Goal: Task Accomplishment & Management: Manage account settings

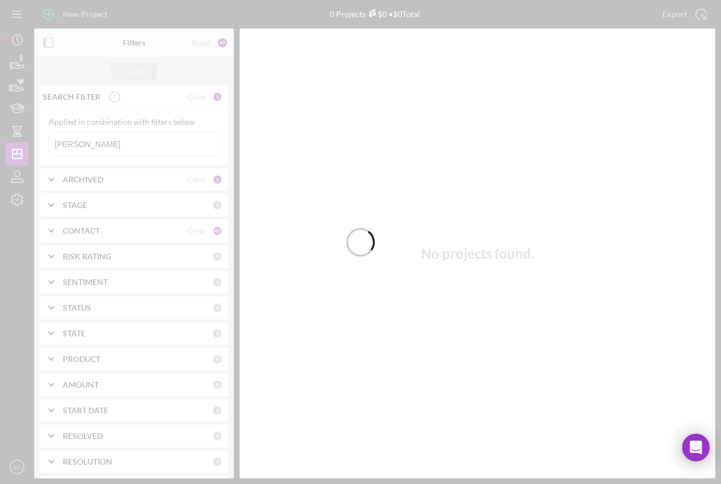
click at [10, 65] on div at bounding box center [360, 242] width 721 height 484
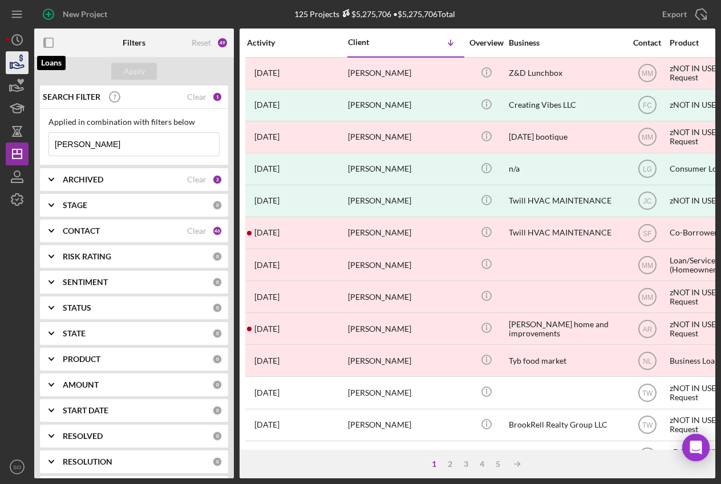
click at [18, 64] on icon "button" at bounding box center [18, 65] width 12 height 6
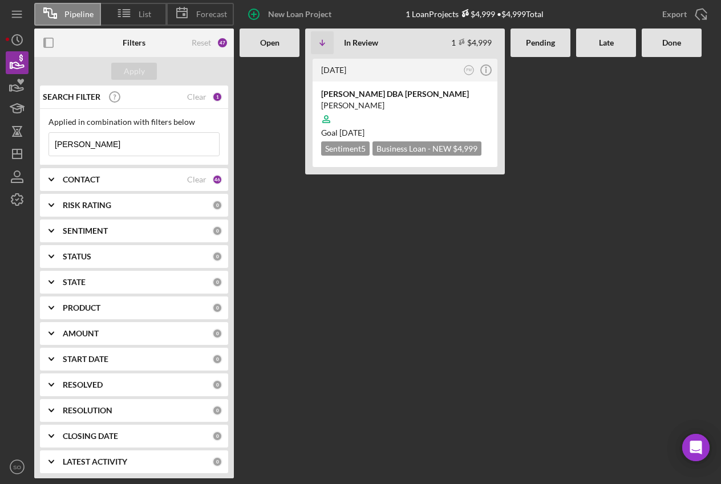
drag, startPoint x: 104, startPoint y: 148, endPoint x: 30, endPoint y: 149, distance: 74.1
click at [30, 149] on div "Pipeline List Forecast New Loan Project 1 Loan Projects $4,999 • $4,999 Total E…" at bounding box center [360, 239] width 709 height 478
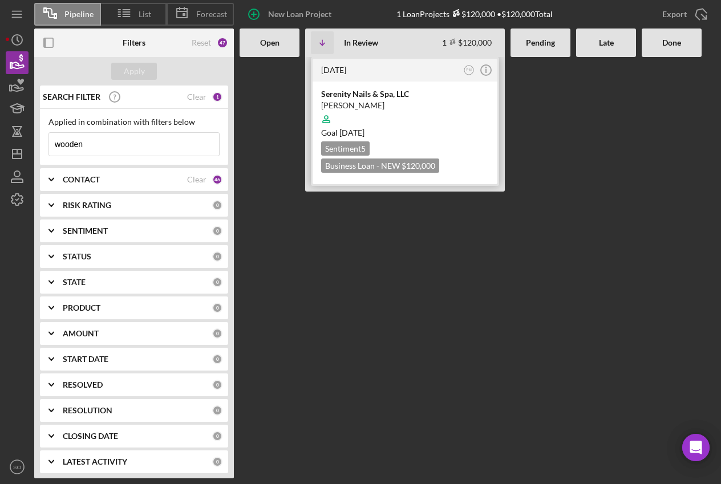
type input "wooden"
click at [441, 120] on div at bounding box center [405, 119] width 168 height 22
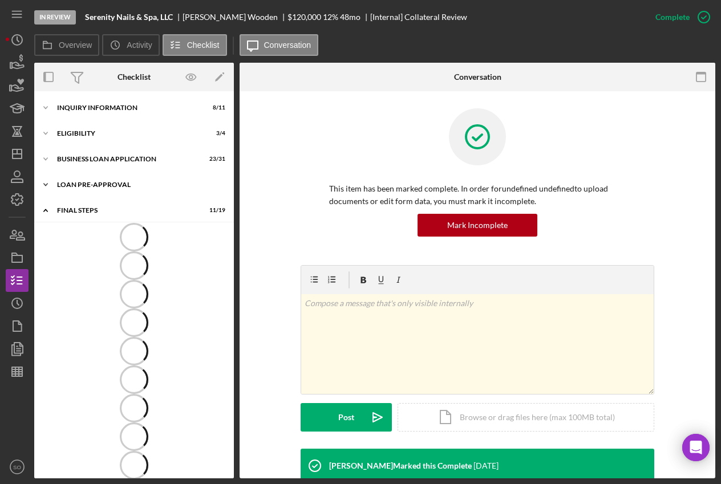
scroll to position [132, 0]
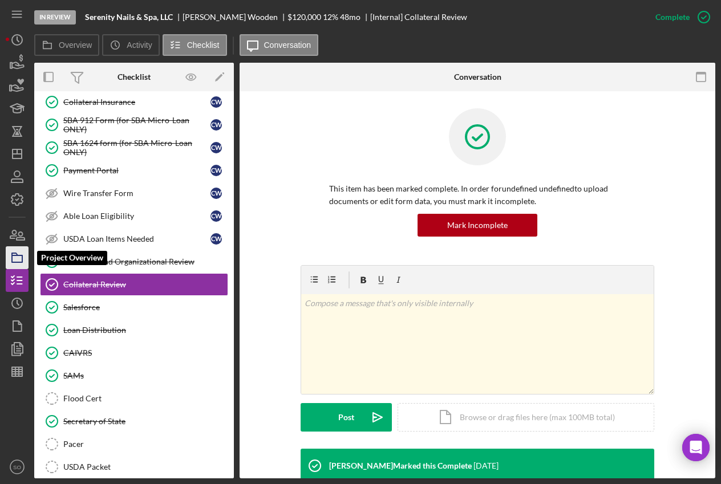
click at [18, 258] on icon "button" at bounding box center [17, 257] width 29 height 29
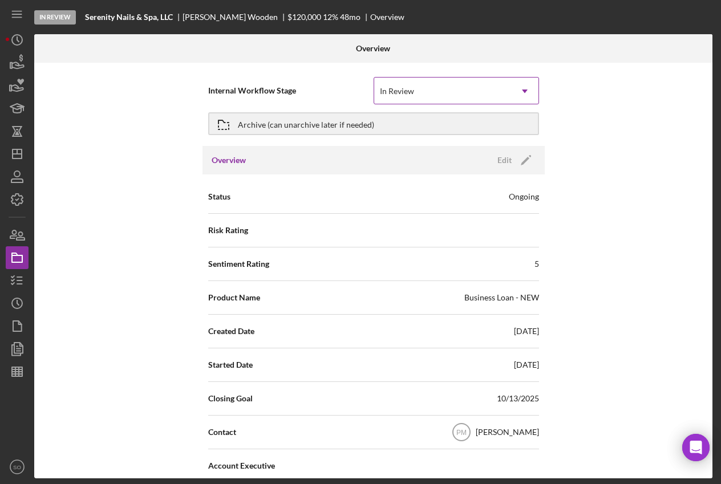
click at [523, 90] on use at bounding box center [525, 91] width 6 height 3
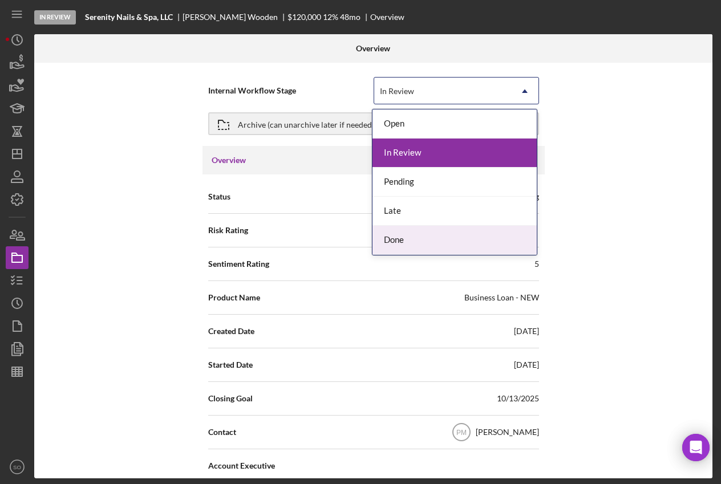
click at [402, 242] on div "Done" at bounding box center [454, 240] width 164 height 29
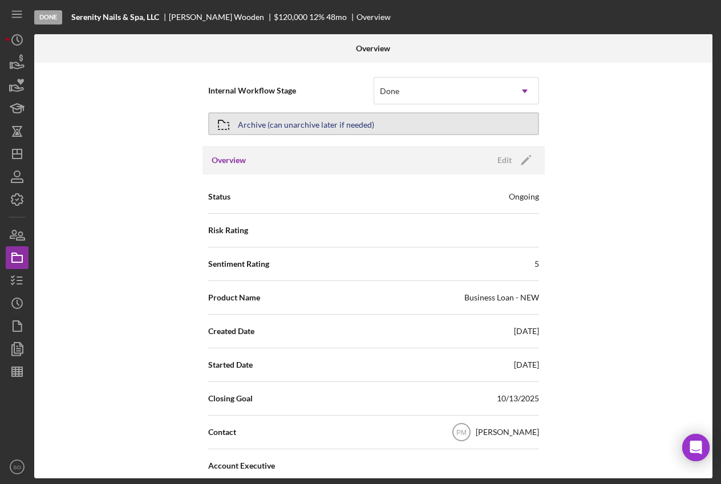
click at [400, 124] on button "Archive (can unarchive later if needed)" at bounding box center [373, 123] width 331 height 23
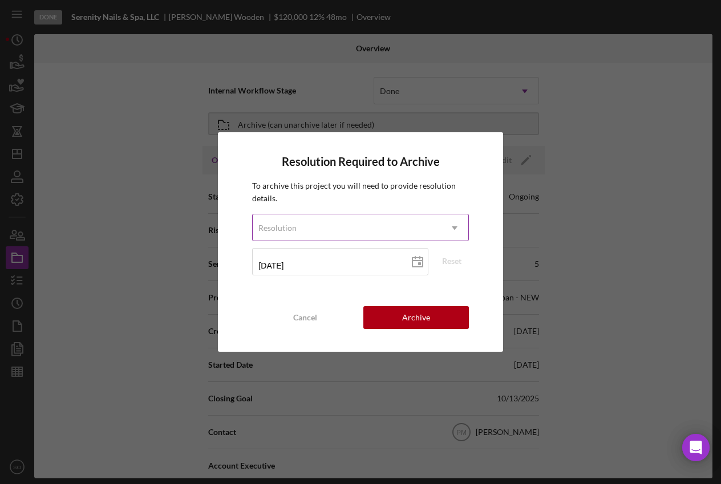
click at [458, 226] on icon "Icon/Dropdown Arrow" at bounding box center [454, 227] width 27 height 27
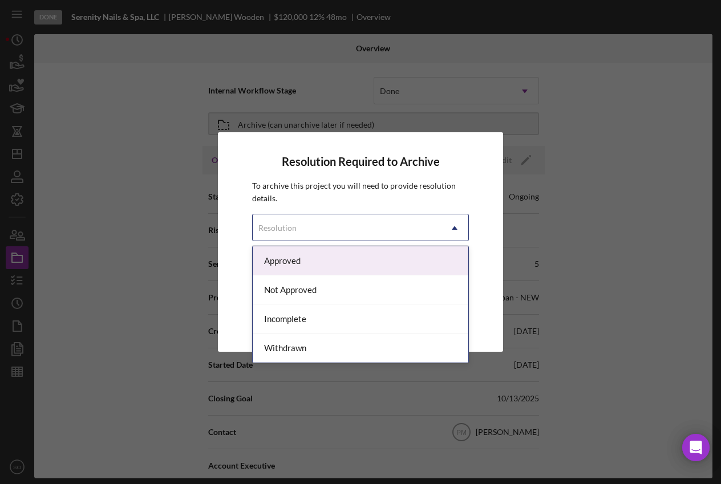
click at [407, 261] on div "Approved" at bounding box center [360, 260] width 215 height 29
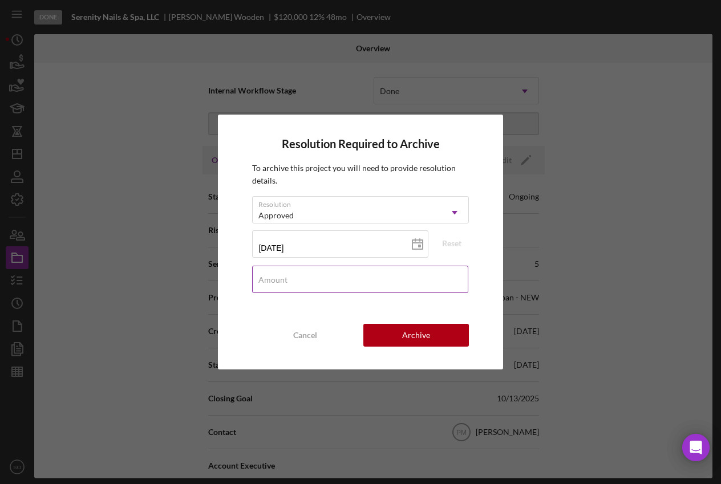
click at [413, 275] on div "Amount" at bounding box center [360, 280] width 216 height 29
type input "$0"
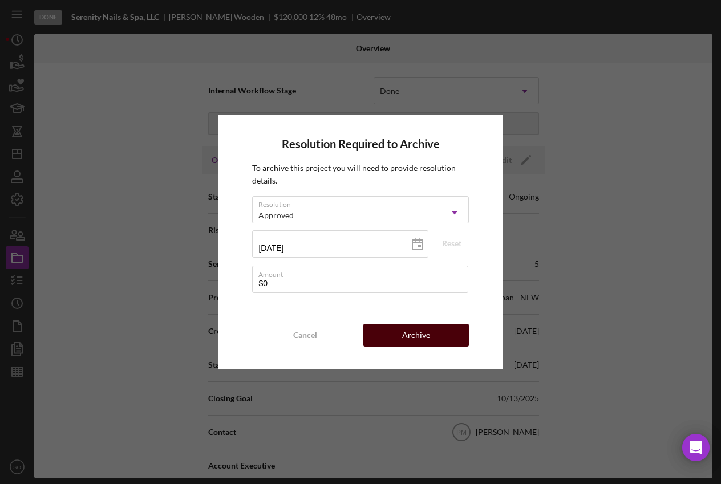
click at [438, 334] on button "Archive" at bounding box center [415, 335] width 105 height 23
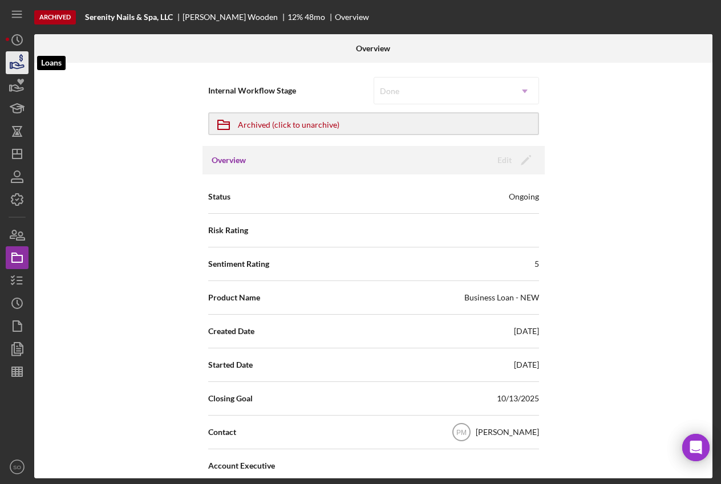
click at [15, 68] on icon "button" at bounding box center [18, 65] width 12 height 6
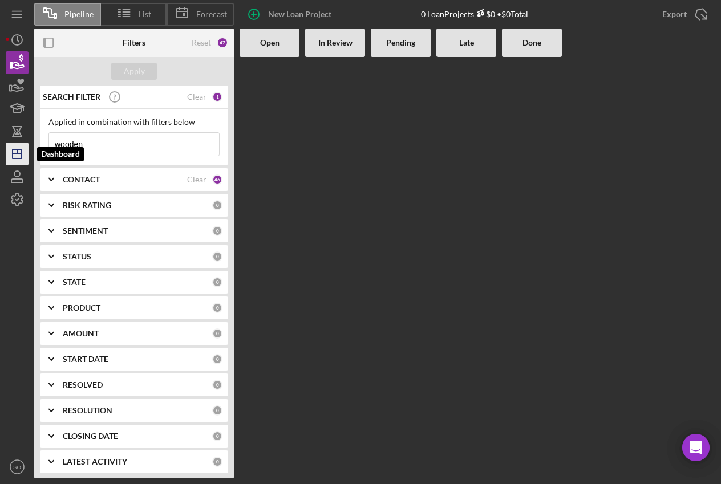
drag, startPoint x: 124, startPoint y: 140, endPoint x: 23, endPoint y: 145, distance: 101.6
click at [23, 145] on div "Pipeline List Forecast New Loan Project 0 Loan Projects $0 • $0 Total Export Ic…" at bounding box center [360, 239] width 709 height 478
type input "[PERSON_NAME]"
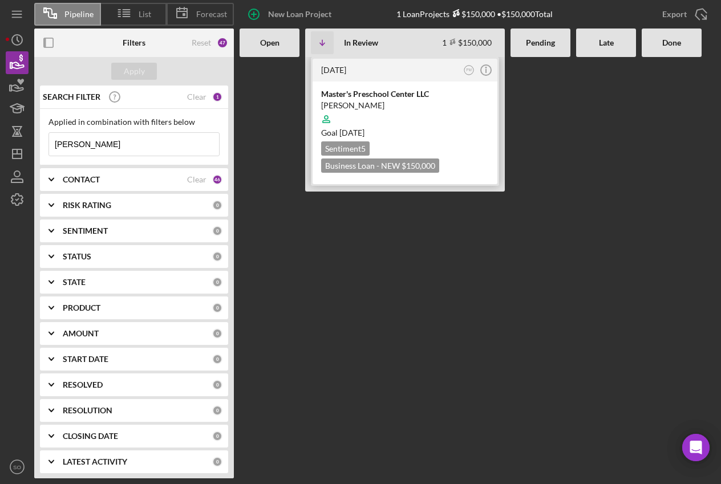
click at [426, 132] on div "Goal 3 weeks from now" at bounding box center [405, 132] width 168 height 11
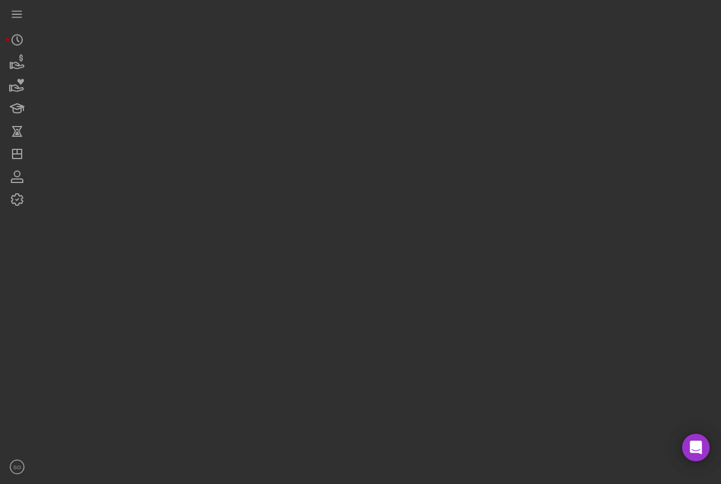
click at [426, 132] on div at bounding box center [374, 239] width 681 height 478
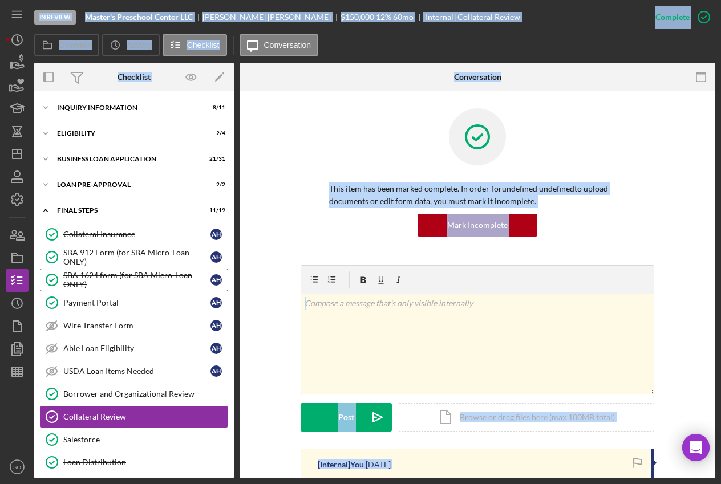
scroll to position [132, 0]
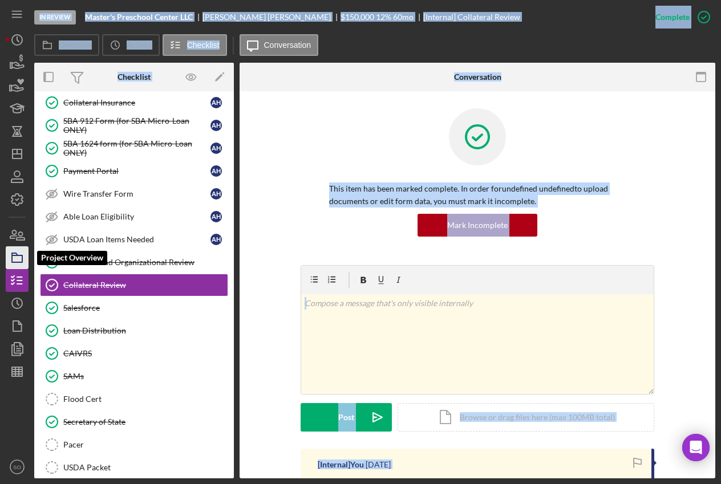
click at [22, 257] on rect "button" at bounding box center [17, 258] width 10 height 7
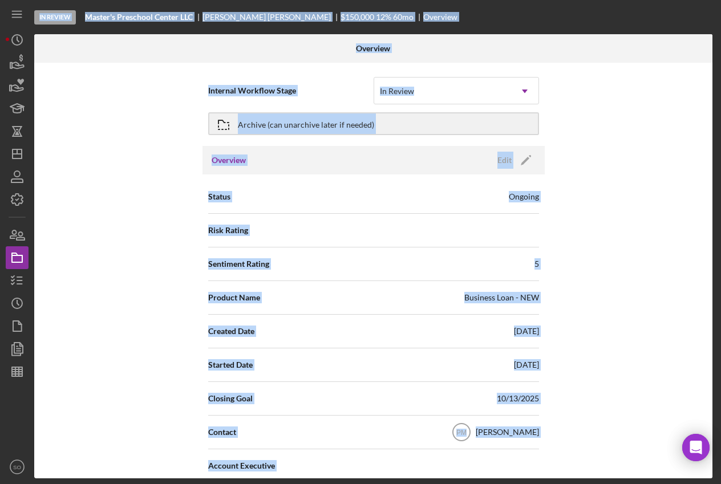
click at [607, 125] on div "Internal Workflow Stage In Review Icon/Dropdown Arrow Archive (can unarchive la…" at bounding box center [373, 271] width 678 height 416
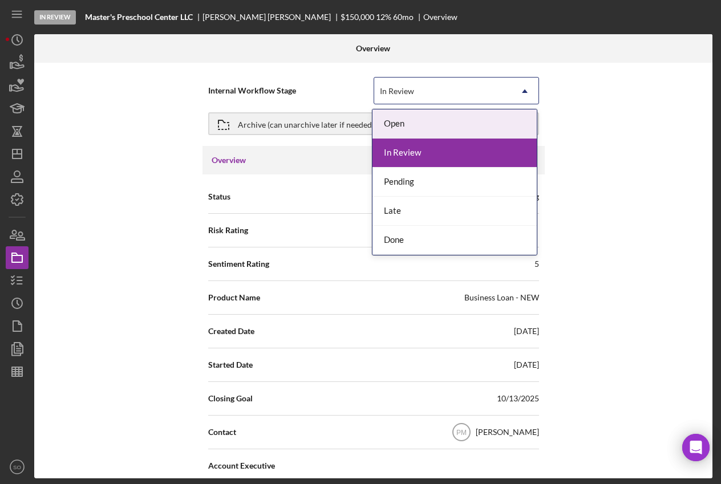
click at [522, 89] on icon "Icon/Dropdown Arrow" at bounding box center [524, 91] width 27 height 27
click at [466, 124] on div "Open" at bounding box center [454, 123] width 164 height 29
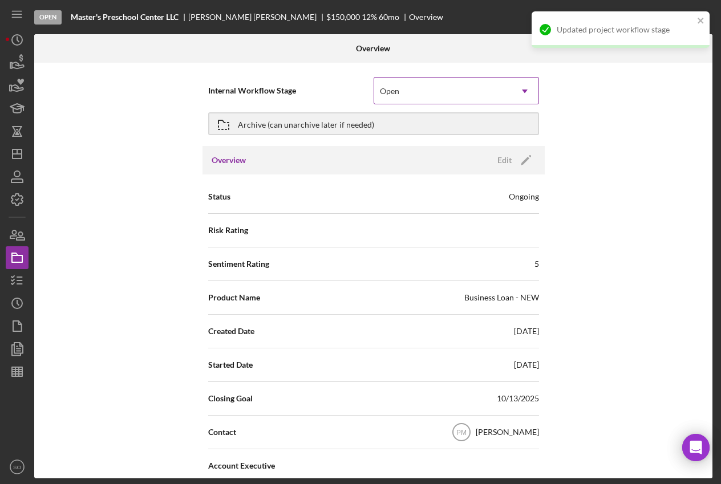
click at [527, 86] on icon "Icon/Dropdown Arrow" at bounding box center [524, 91] width 27 height 27
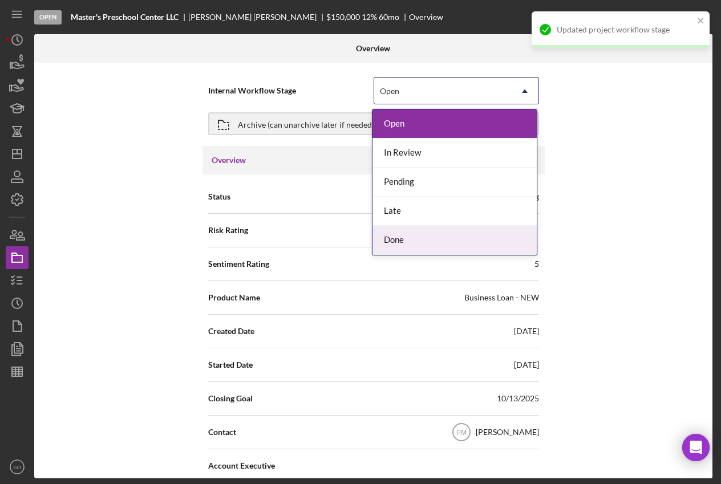
click at [431, 234] on div "Done" at bounding box center [454, 240] width 164 height 29
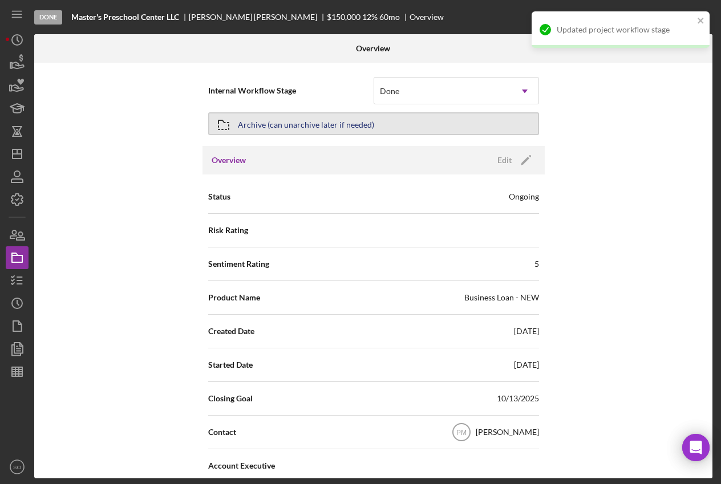
click at [454, 127] on button "Archive (can unarchive later if needed)" at bounding box center [373, 123] width 331 height 23
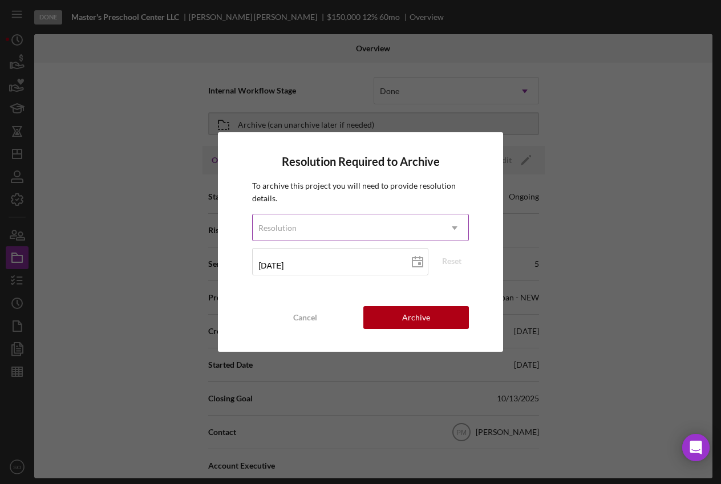
click at [462, 226] on icon "Icon/Dropdown Arrow" at bounding box center [454, 227] width 27 height 27
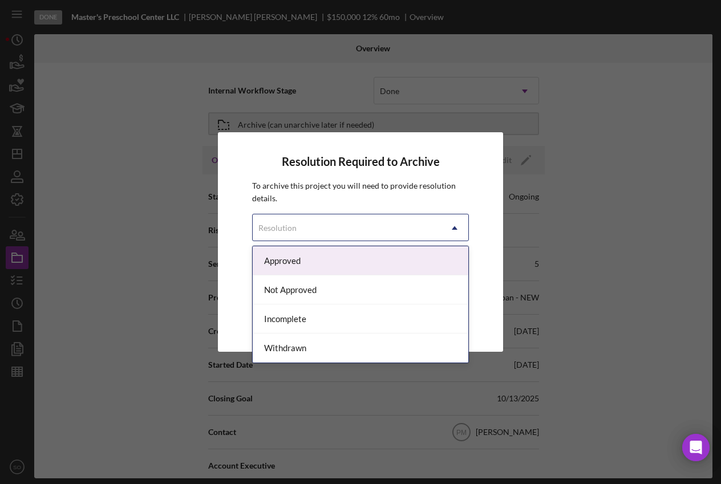
click at [383, 263] on div "Approved" at bounding box center [360, 260] width 215 height 29
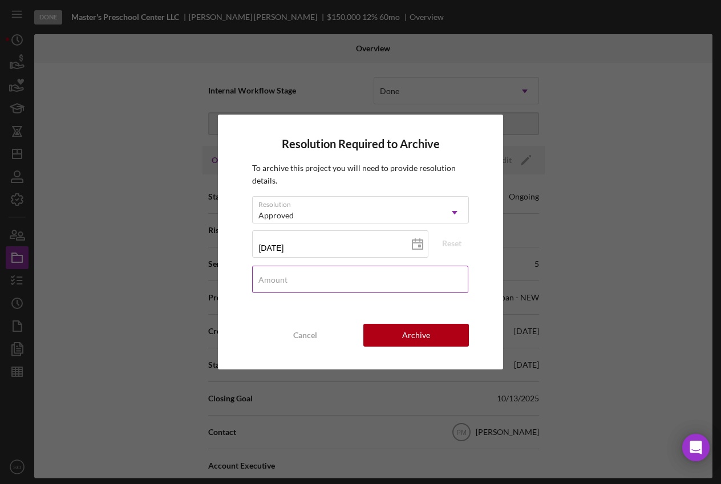
click at [376, 288] on input "Amount" at bounding box center [360, 279] width 216 height 27
type input "$0"
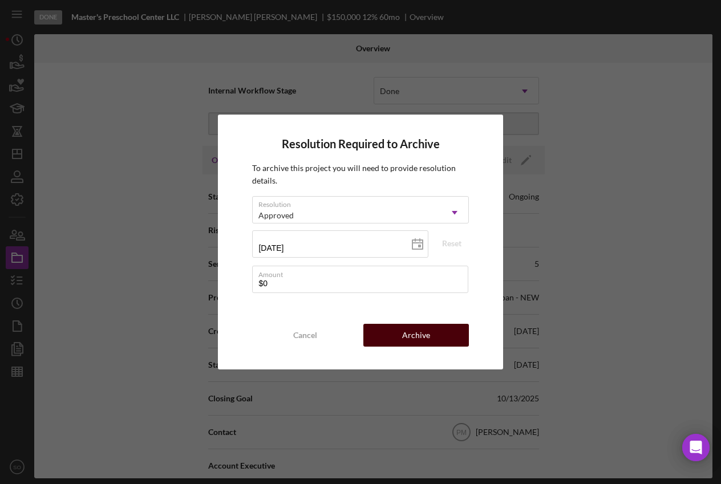
click at [418, 335] on div "Archive" at bounding box center [416, 335] width 28 height 23
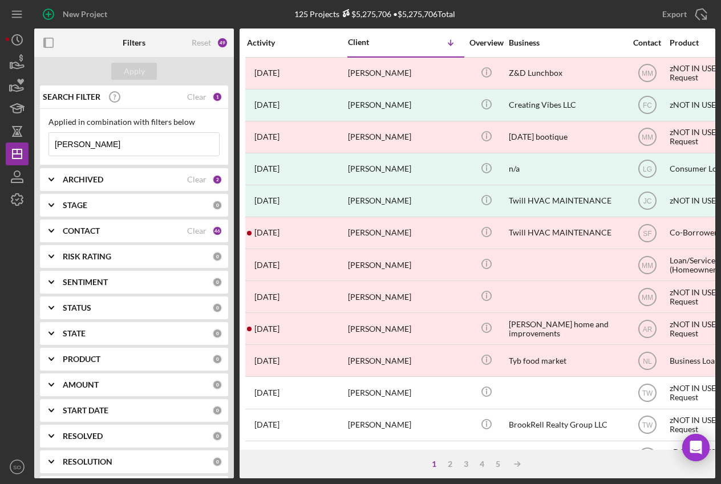
drag, startPoint x: 102, startPoint y: 150, endPoint x: 41, endPoint y: 148, distance: 61.0
click at [41, 148] on div "Applied in combination with filters below [PERSON_NAME] Icon/Menu Close" at bounding box center [134, 137] width 188 height 56
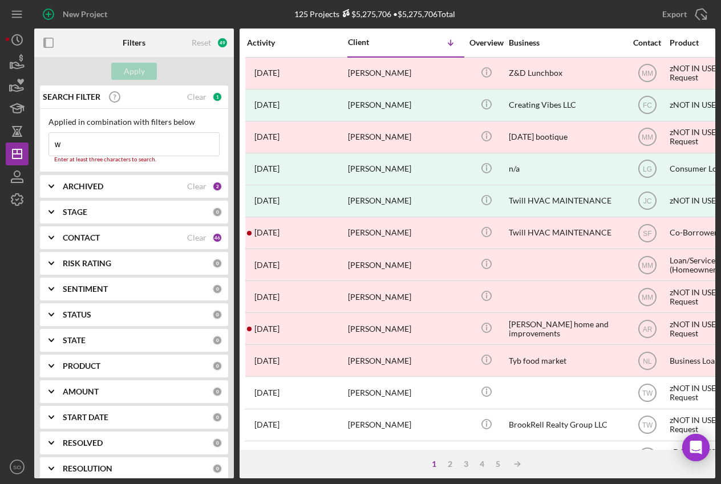
type input "wooden"
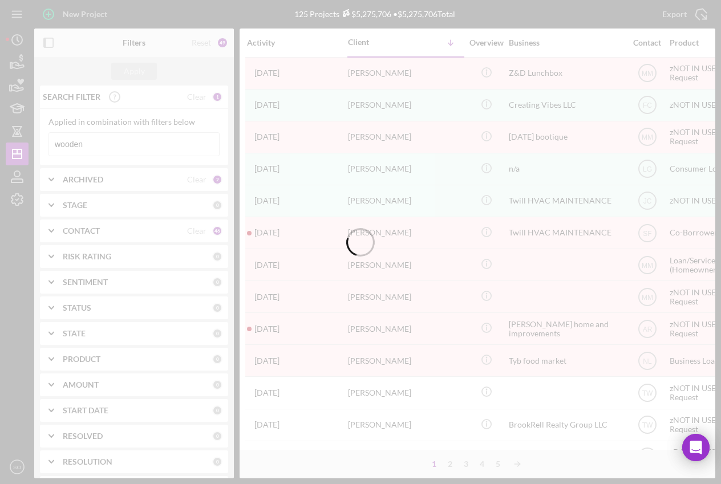
click at [20, 62] on div at bounding box center [360, 242] width 721 height 484
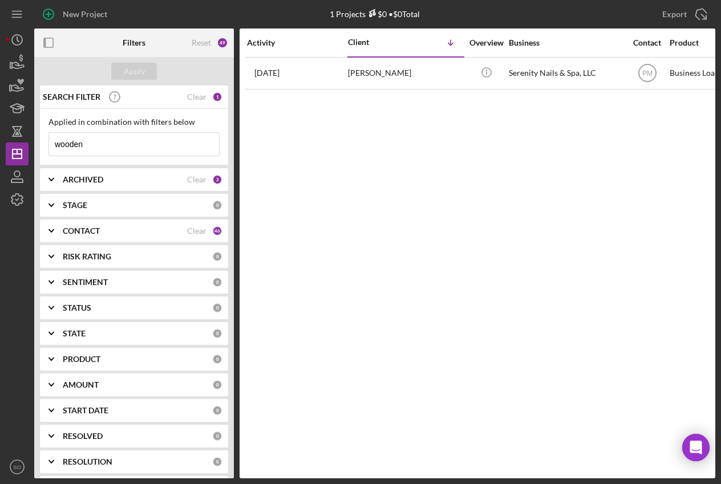
click at [99, 143] on input "wooden" at bounding box center [134, 144] width 170 height 23
click at [11, 70] on icon "button" at bounding box center [17, 62] width 29 height 29
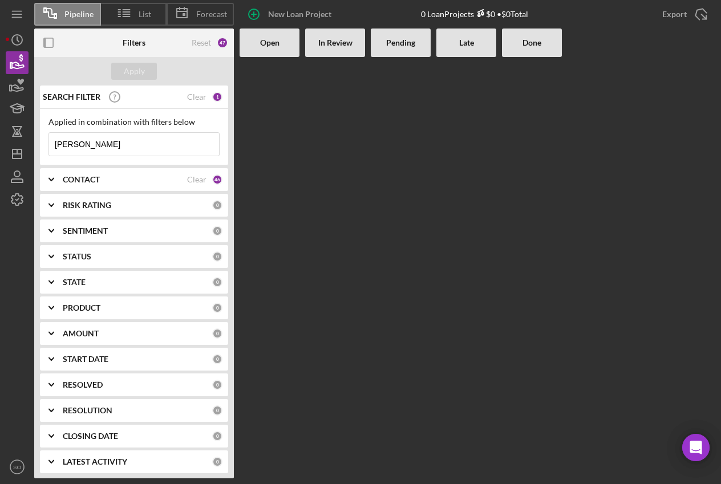
click at [82, 146] on input "[PERSON_NAME]" at bounding box center [134, 144] width 170 height 23
drag, startPoint x: 93, startPoint y: 148, endPoint x: 34, endPoint y: 147, distance: 59.3
click at [34, 147] on div "Pipeline List Forecast New Loan Project 0 Loan Projects $0 • $0 Total Export Ic…" at bounding box center [360, 239] width 709 height 478
type input "w"
type input "[PERSON_NAME]"
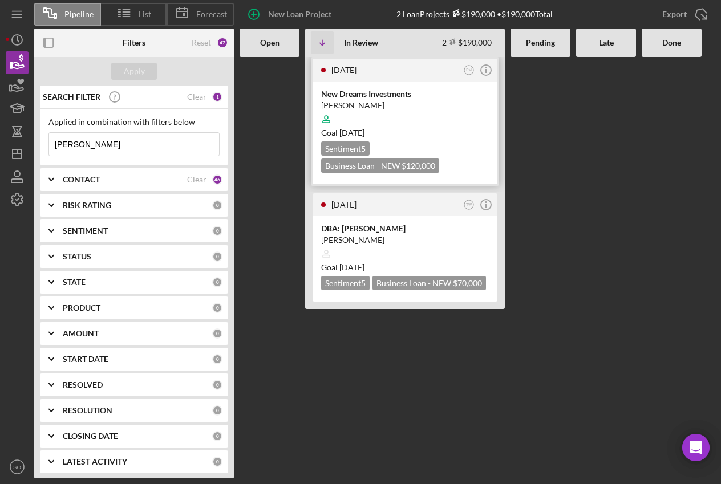
click at [414, 124] on div at bounding box center [405, 119] width 168 height 22
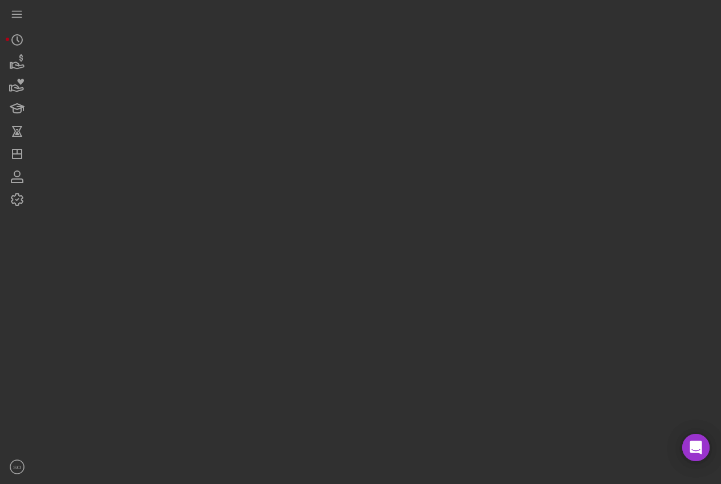
click at [414, 124] on div at bounding box center [374, 239] width 681 height 478
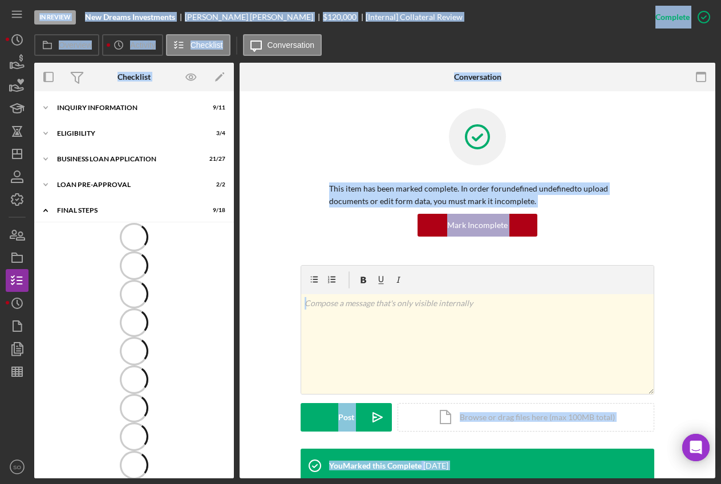
scroll to position [109, 0]
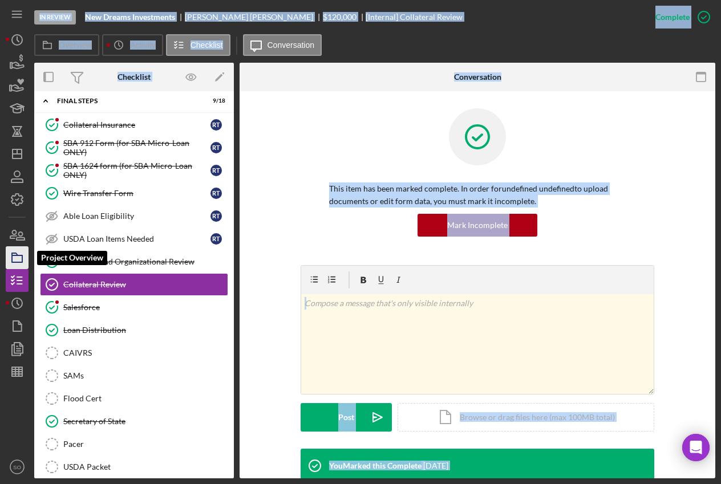
click at [20, 262] on rect "button" at bounding box center [17, 258] width 10 height 7
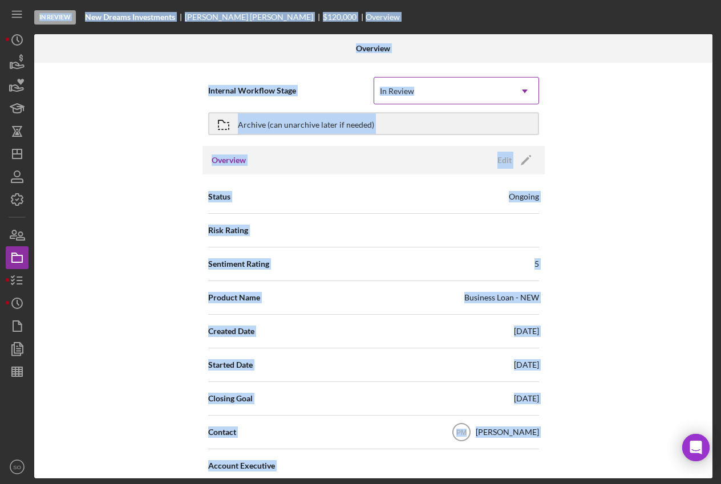
click at [519, 94] on icon "Icon/Dropdown Arrow" at bounding box center [524, 91] width 27 height 27
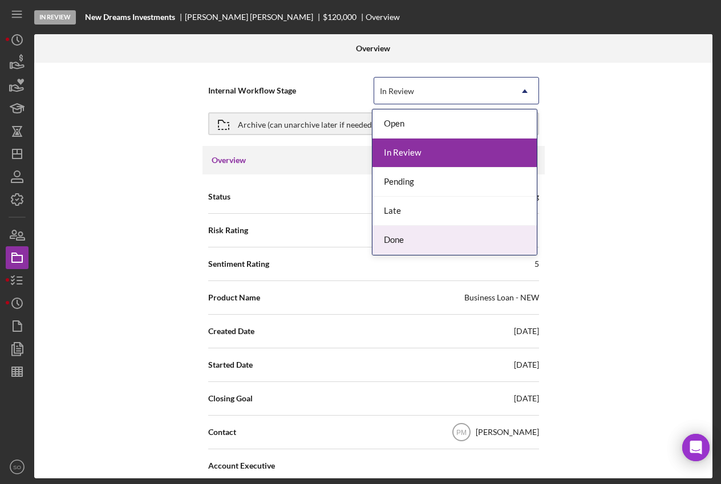
click at [410, 241] on div "Done" at bounding box center [454, 240] width 164 height 29
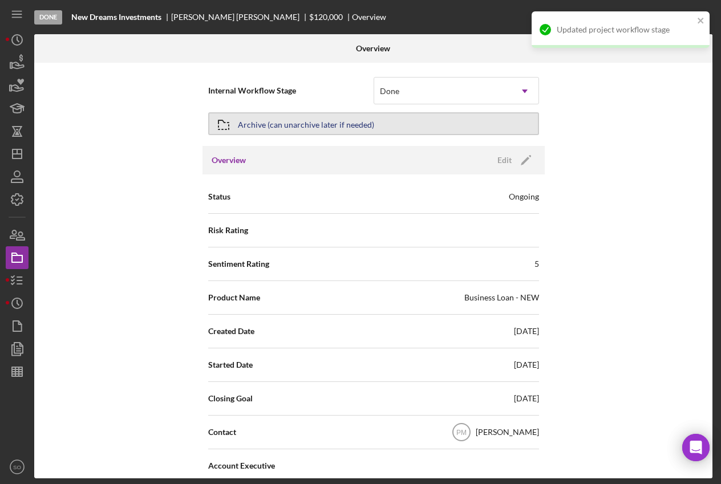
click at [401, 125] on button "Archive (can unarchive later if needed)" at bounding box center [373, 123] width 331 height 23
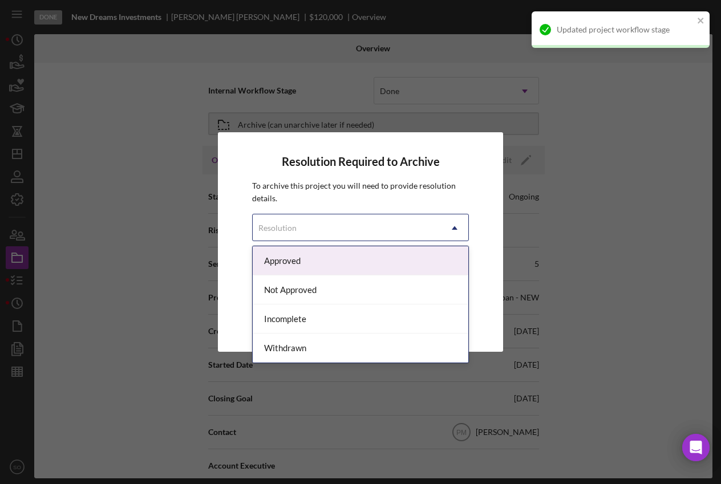
click at [454, 227] on icon "Icon/Dropdown Arrow" at bounding box center [454, 227] width 27 height 27
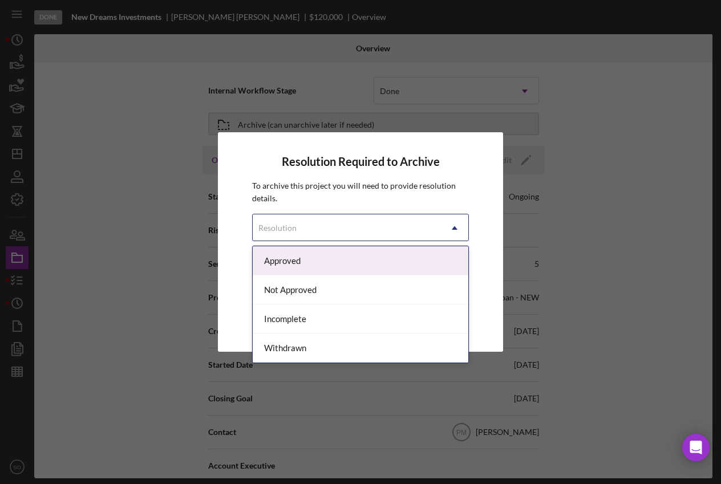
click at [318, 269] on div "Approved" at bounding box center [360, 260] width 215 height 29
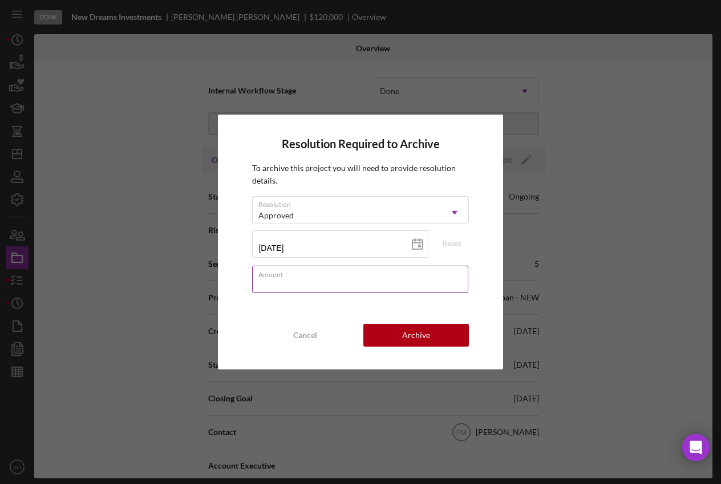
drag, startPoint x: 281, startPoint y: 285, endPoint x: 281, endPoint y: 291, distance: 6.3
click at [281, 285] on input "Amount" at bounding box center [360, 279] width 216 height 27
type input "$0"
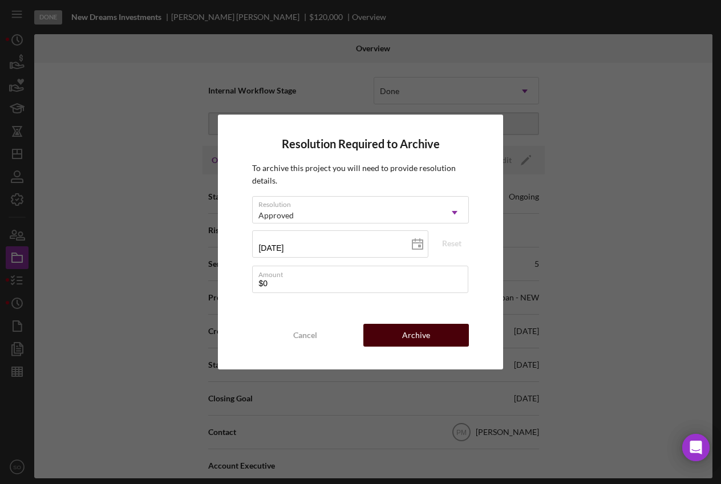
click at [407, 338] on div "Archive" at bounding box center [416, 335] width 28 height 23
